Goal: Task Accomplishment & Management: Manage account settings

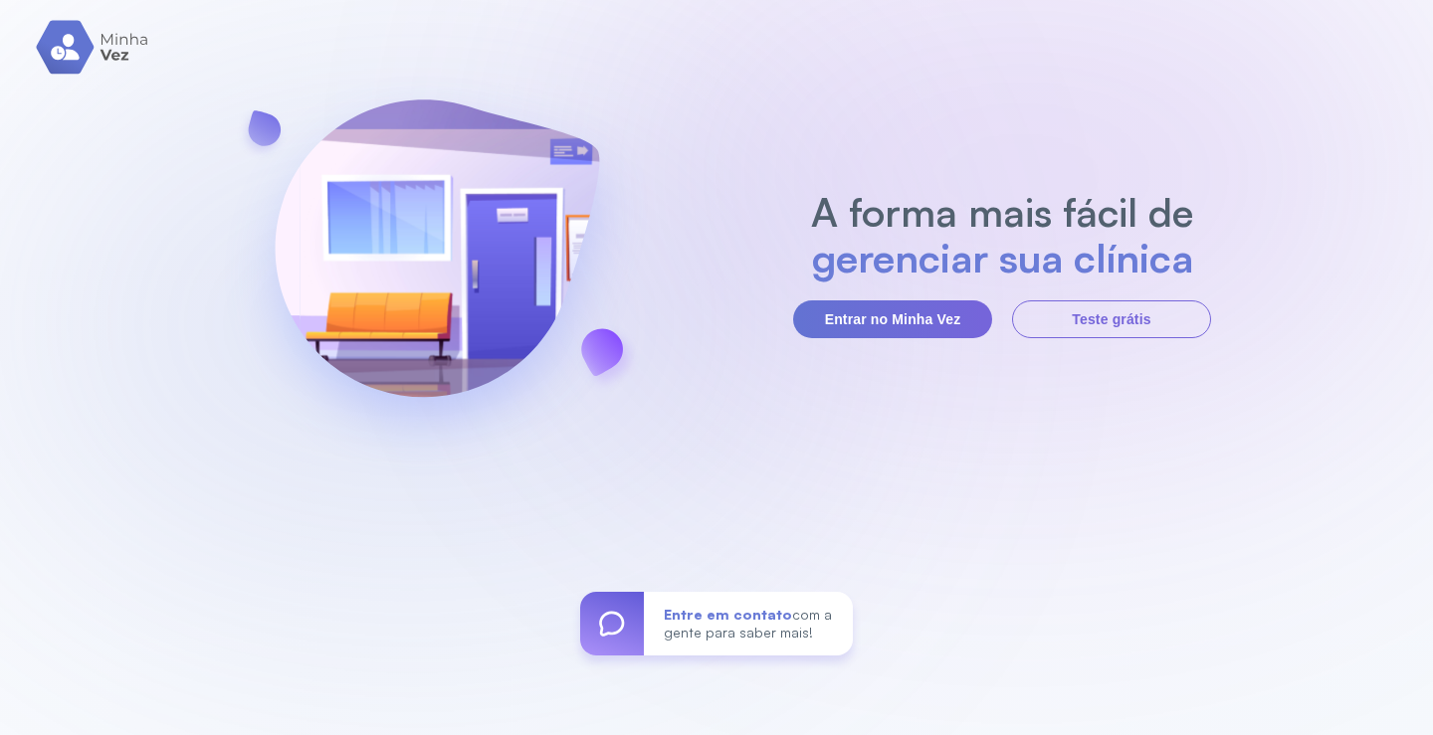
click at [910, 341] on div "A forma mais fácil de gerenciar sua clínica Entrar no Minha Vez Teste grátis En…" at bounding box center [716, 367] width 1433 height 735
click at [919, 326] on button "Entrar no Minha Vez" at bounding box center [892, 320] width 199 height 38
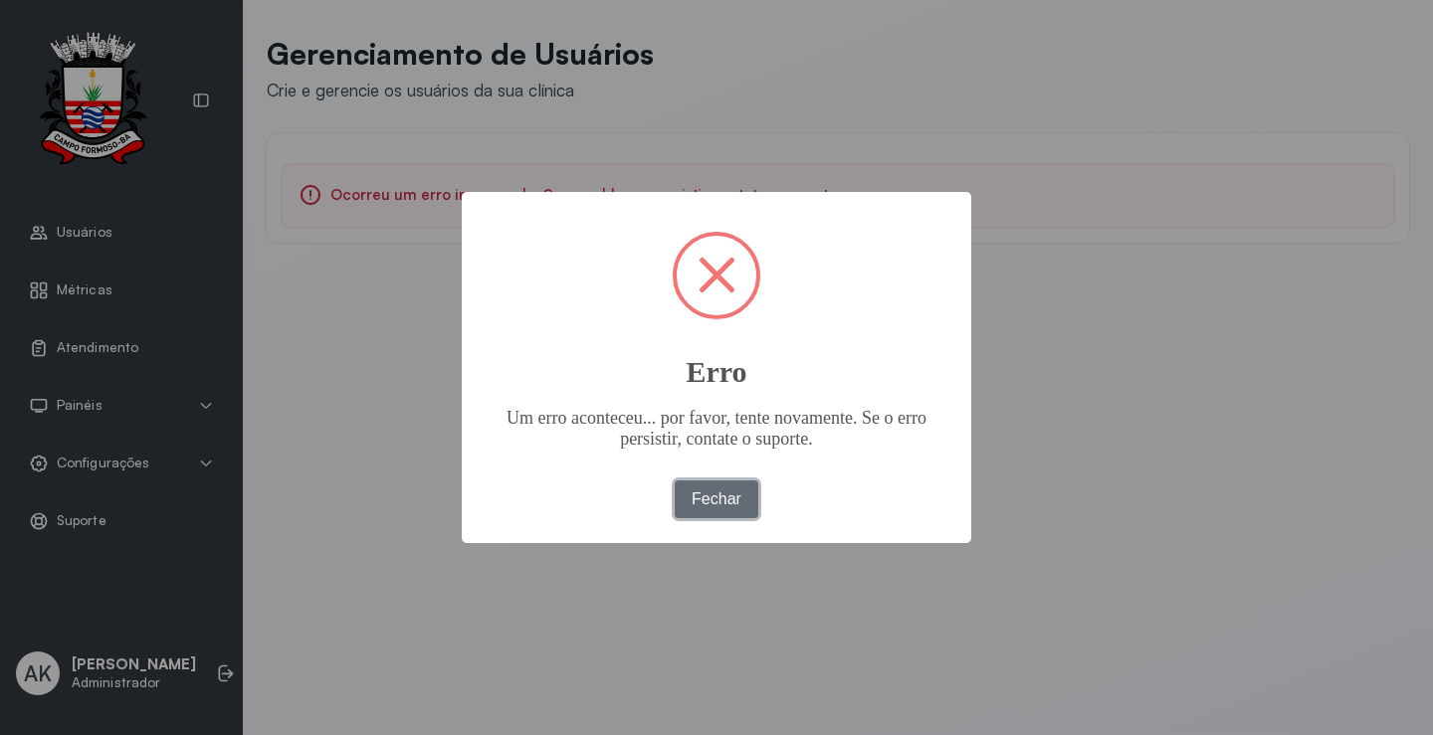
click at [729, 486] on button "Fechar" at bounding box center [717, 500] width 85 height 38
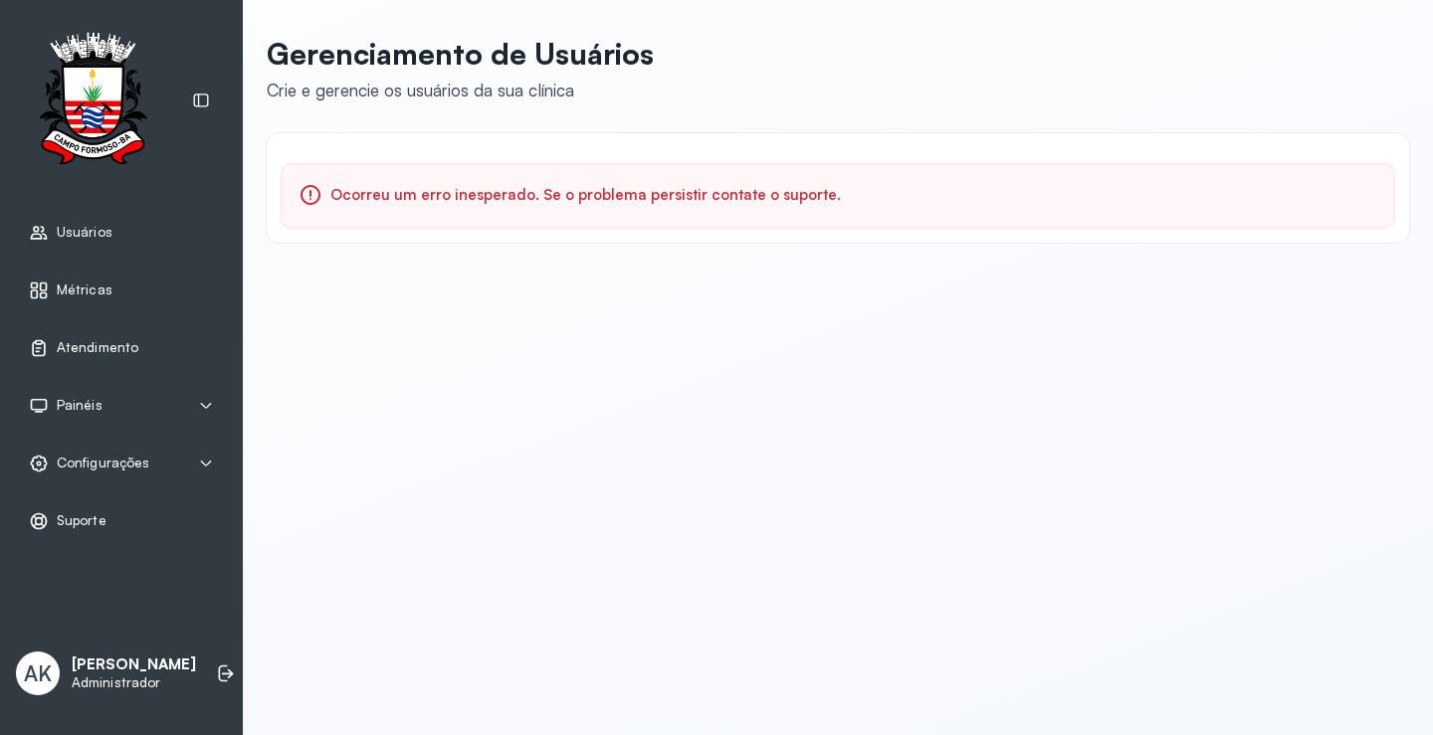
click at [70, 341] on span "Atendimento" at bounding box center [98, 347] width 82 height 17
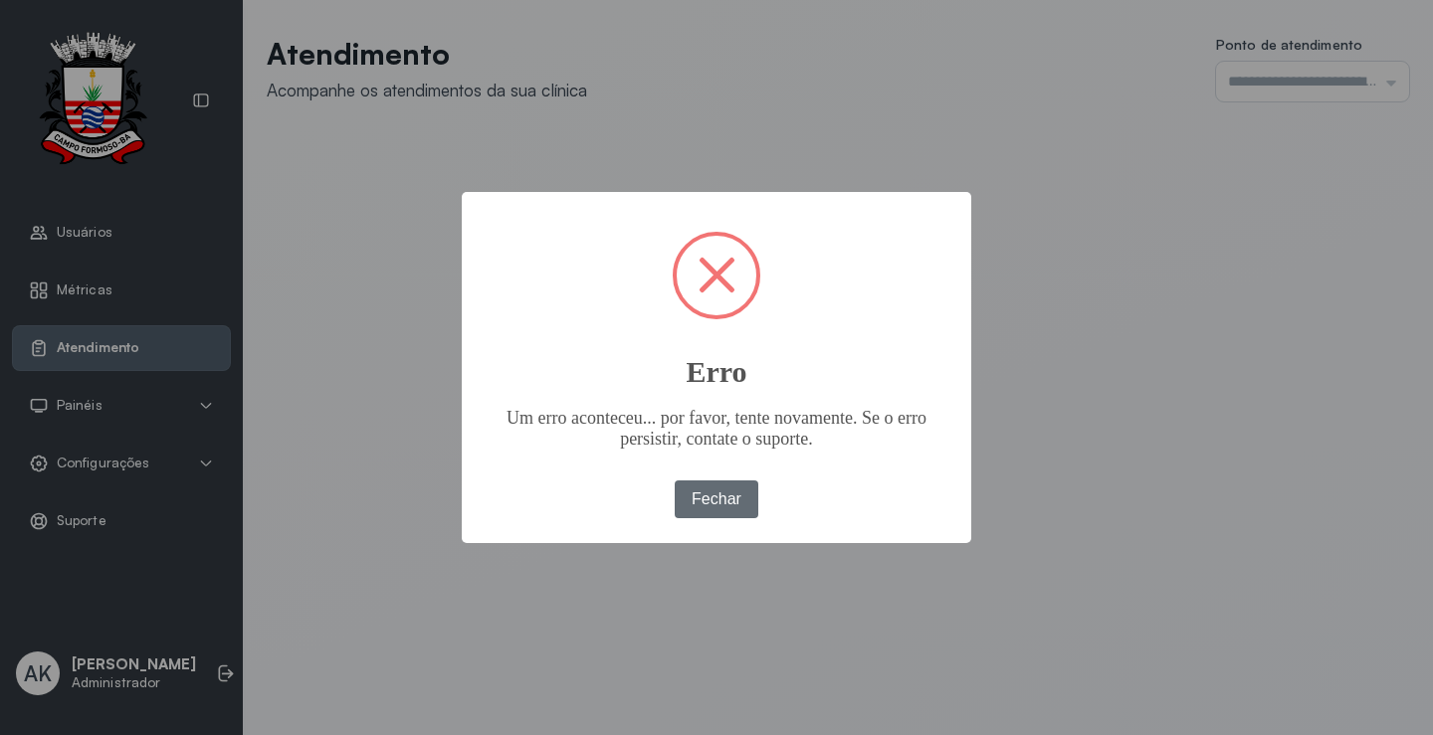
drag, startPoint x: 721, startPoint y: 495, endPoint x: 948, endPoint y: 367, distance: 261.1
click at [721, 494] on button "Fechar" at bounding box center [717, 500] width 85 height 38
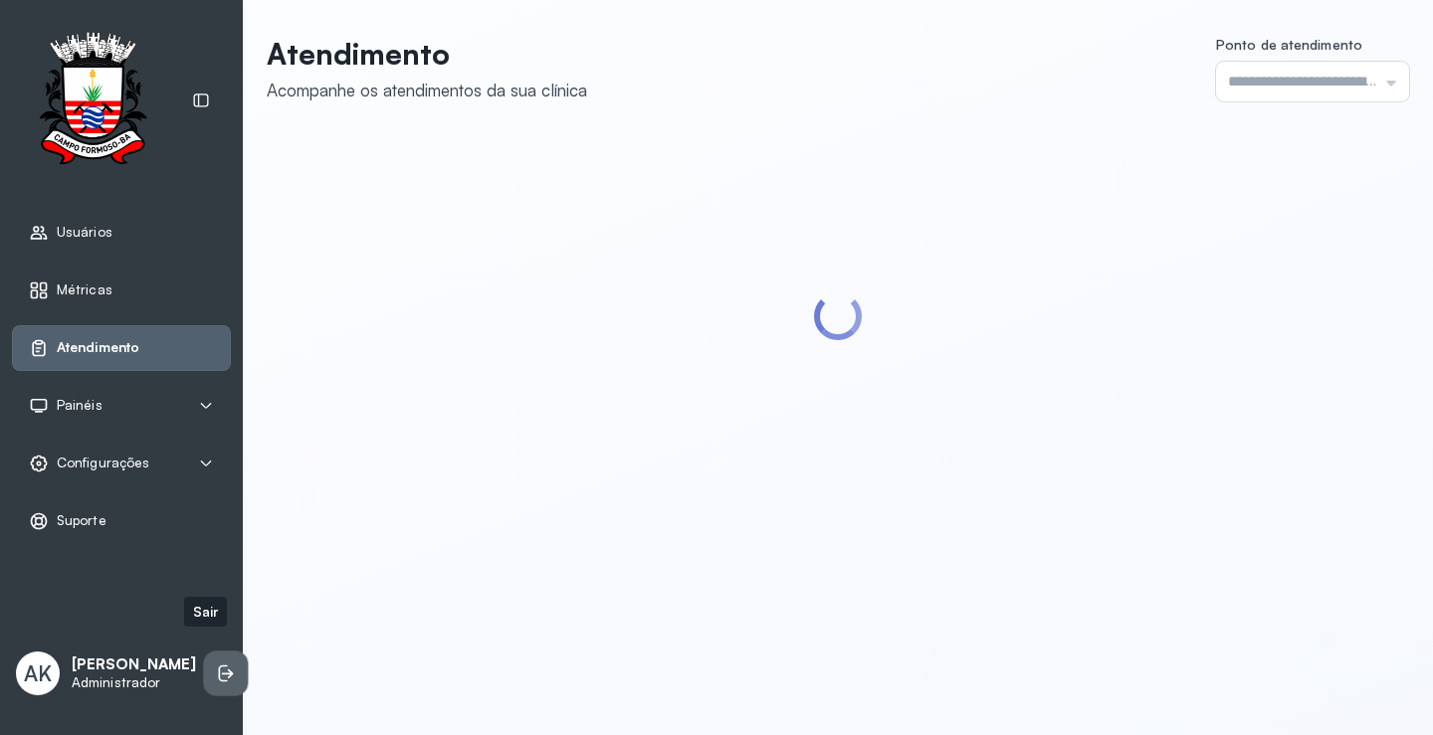
click at [216, 664] on icon at bounding box center [226, 674] width 20 height 20
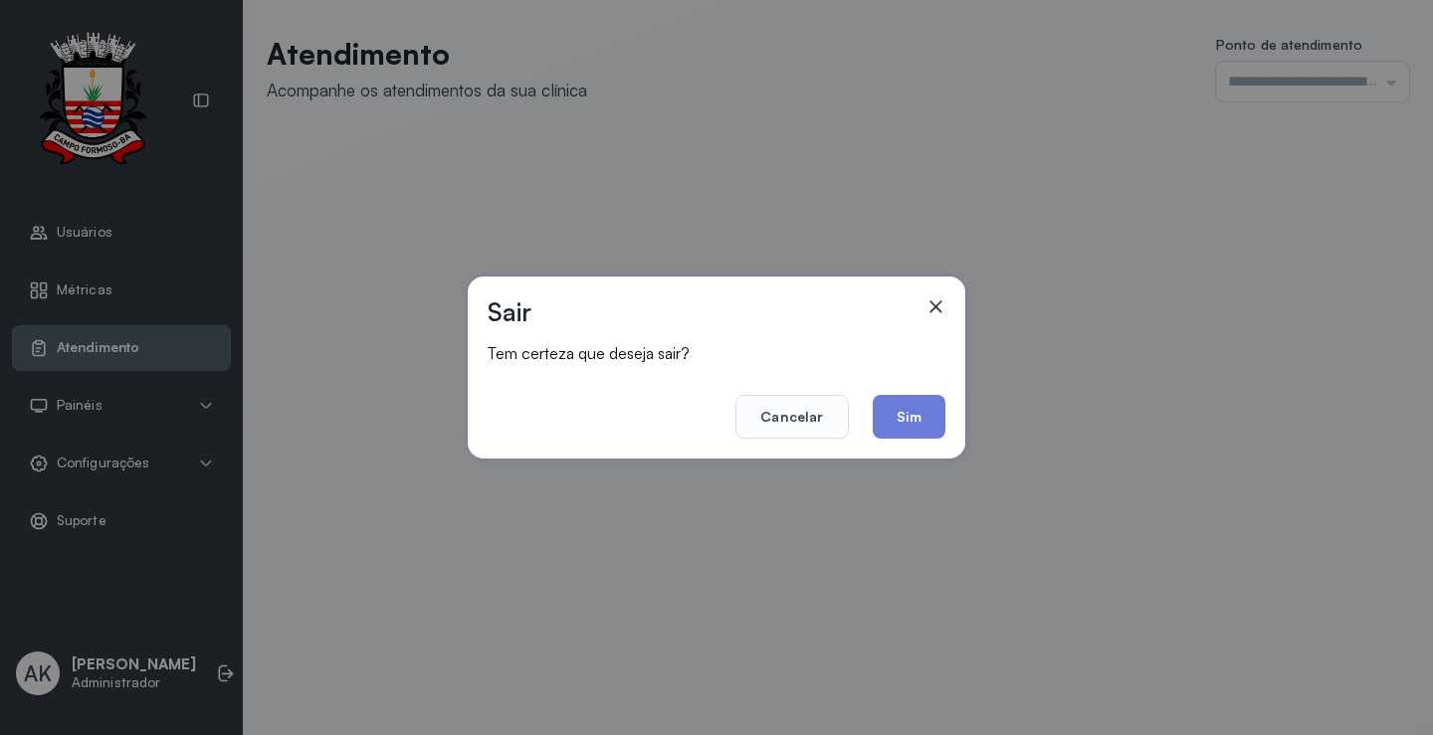
click at [913, 390] on footer "Cancelar Sim" at bounding box center [717, 403] width 458 height 72
click at [909, 418] on button "Sim" at bounding box center [909, 417] width 73 height 44
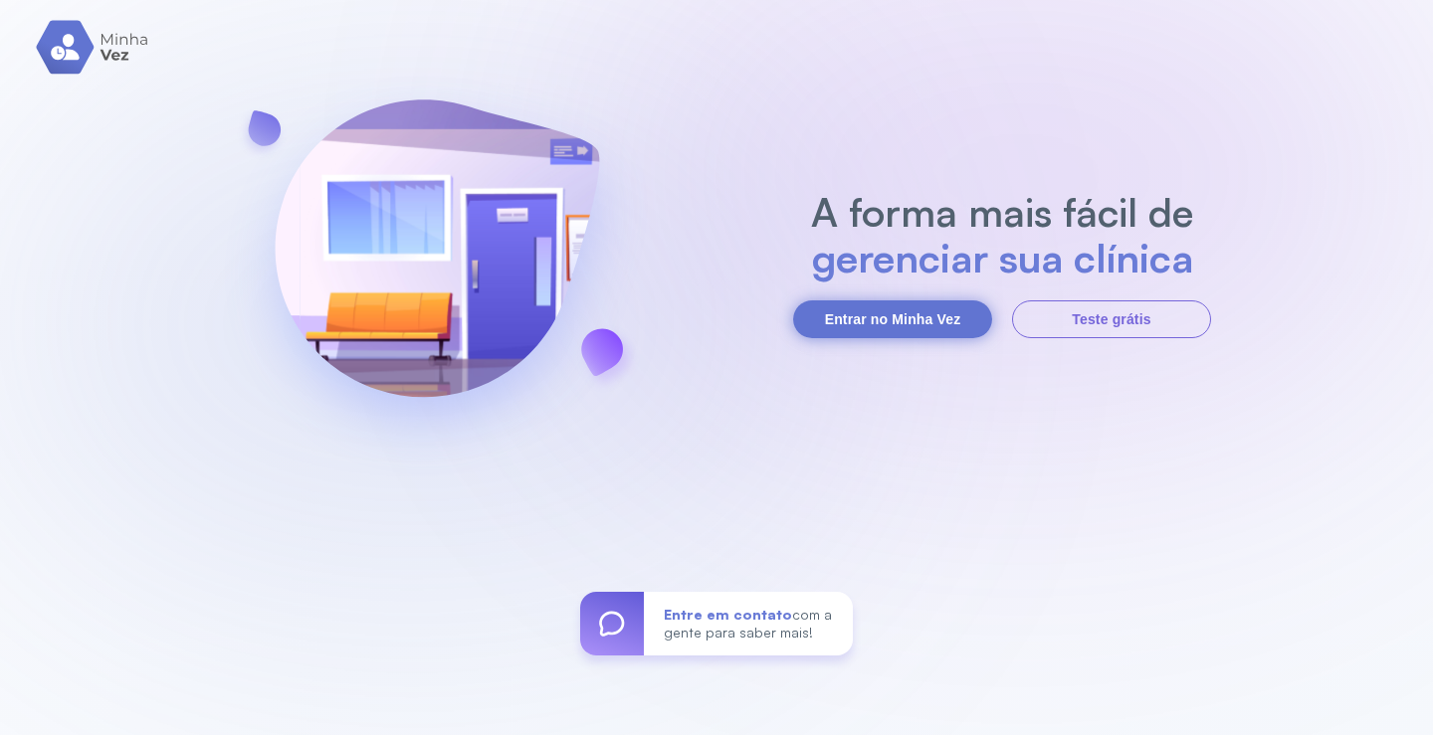
click at [913, 311] on button "Entrar no Minha Vez" at bounding box center [892, 320] width 199 height 38
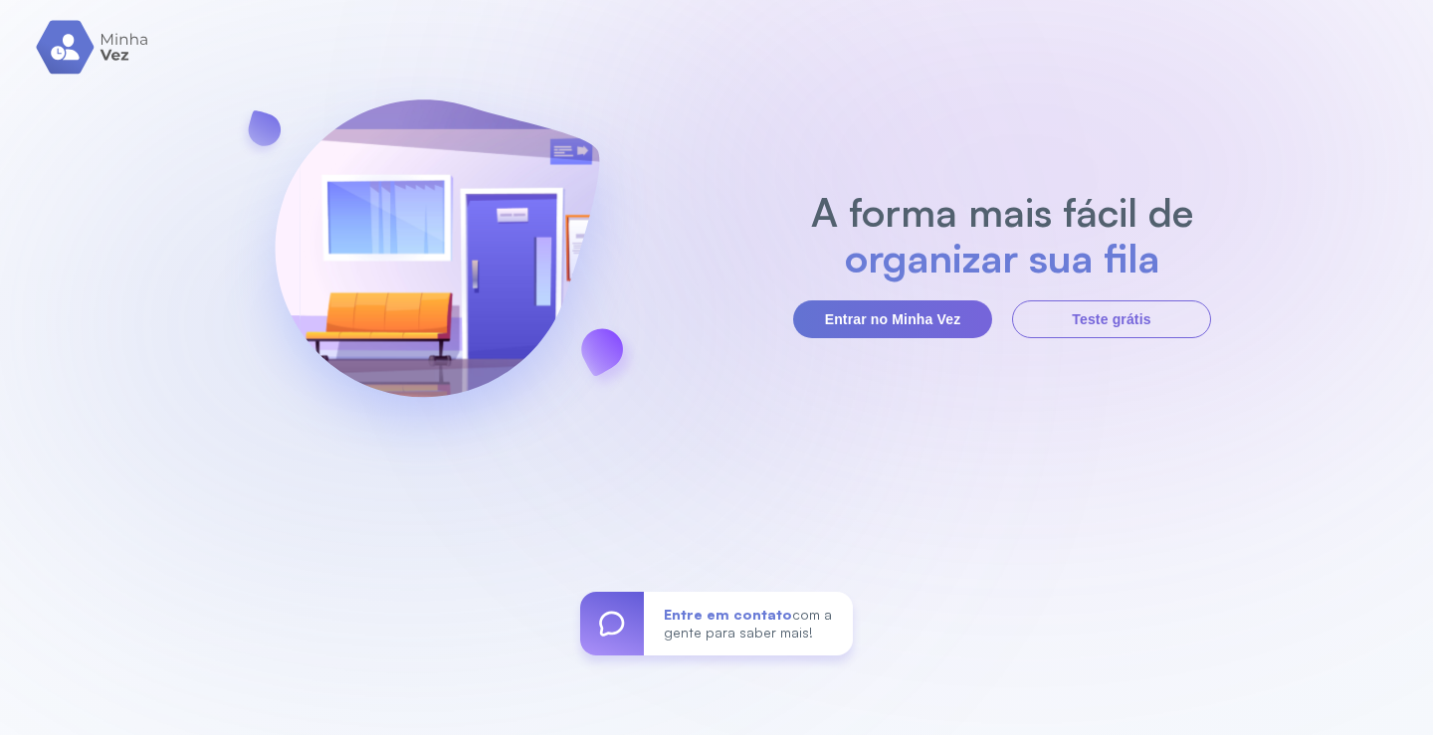
click at [864, 339] on div "A forma mais fácil de organizar sua fila Entrar no Minha Vez Teste grátis Entre…" at bounding box center [716, 367] width 1433 height 735
click at [871, 326] on button "Entrar no Minha Vez" at bounding box center [892, 320] width 199 height 38
